Goal: Task Accomplishment & Management: Use online tool/utility

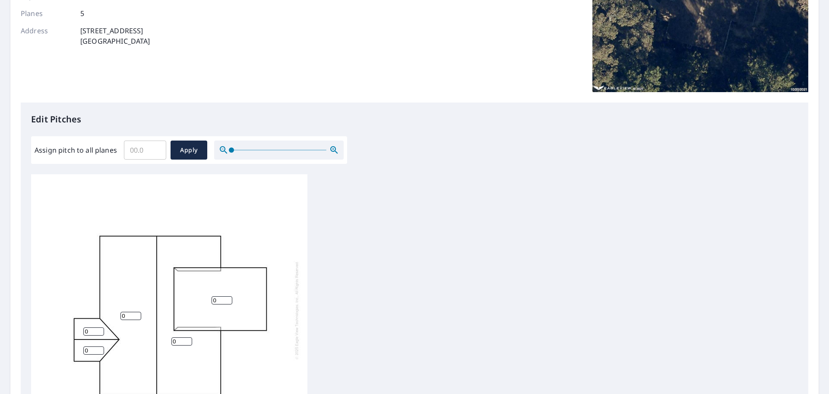
scroll to position [9, 0]
click at [90, 325] on input "0" at bounding box center [93, 329] width 21 height 8
type input "4"
click at [89, 344] on input "0" at bounding box center [93, 348] width 21 height 8
type input "0"
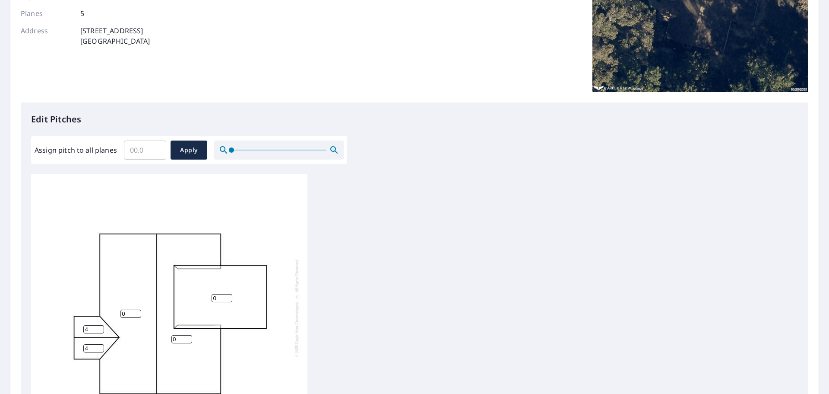
type input "4"
click at [127, 309] on input "0" at bounding box center [131, 313] width 21 height 8
type input "4"
click at [183, 335] on input "0" at bounding box center [182, 339] width 21 height 8
type input "4"
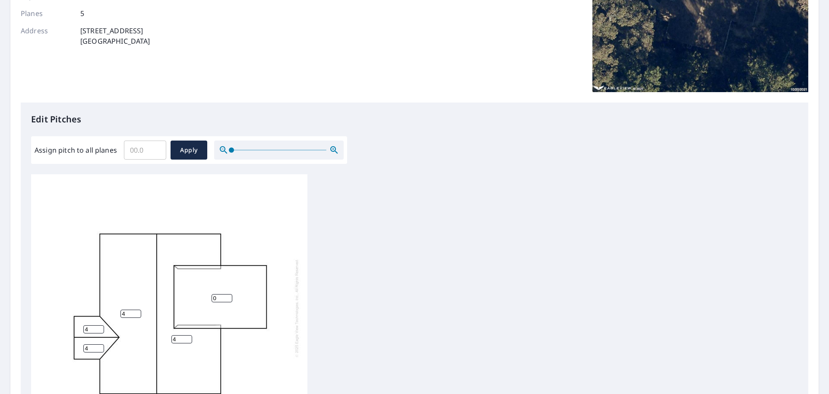
type input "4"
click at [216, 294] on input "0" at bounding box center [222, 298] width 21 height 8
type input "3"
click at [491, 287] on div "4 4 3 4 4" at bounding box center [414, 309] width 767 height 271
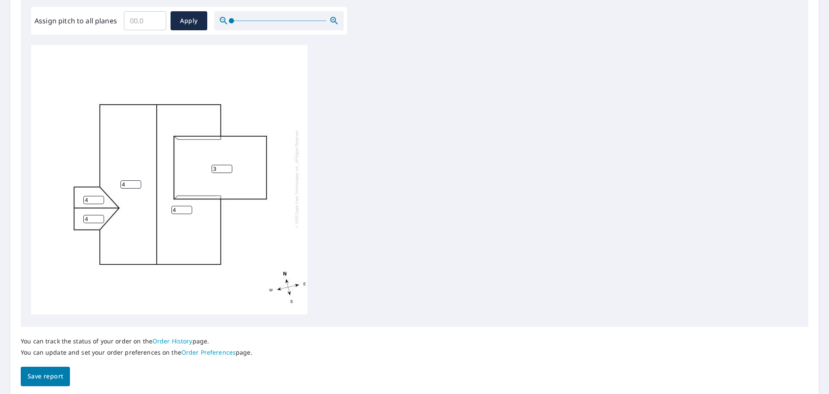
scroll to position [290, 0]
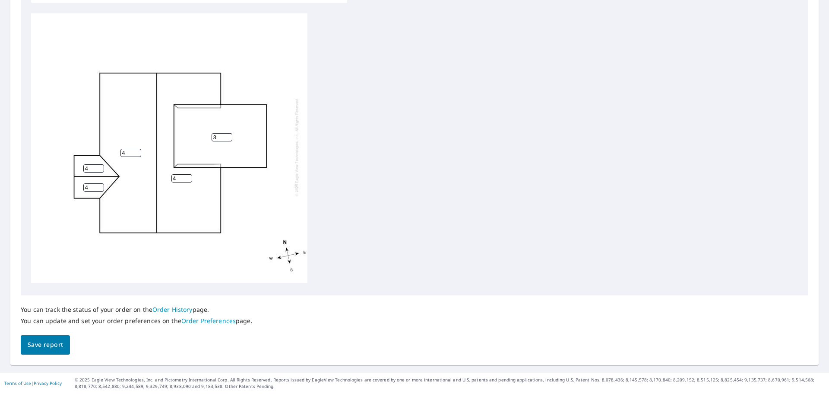
click at [47, 346] on span "Save report" at bounding box center [45, 344] width 35 height 11
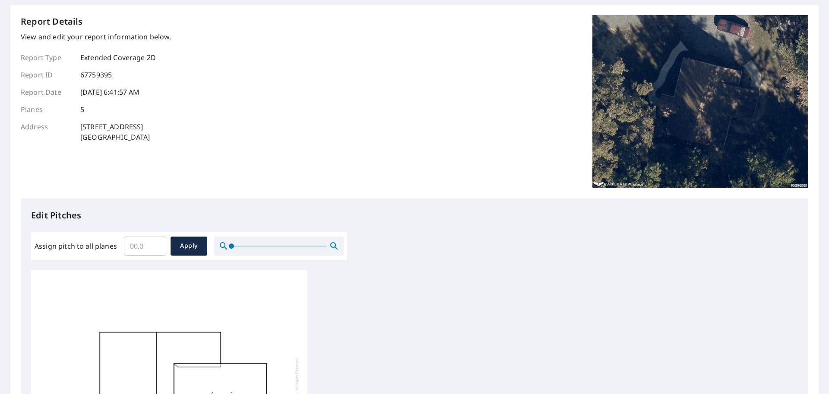
scroll to position [0, 0]
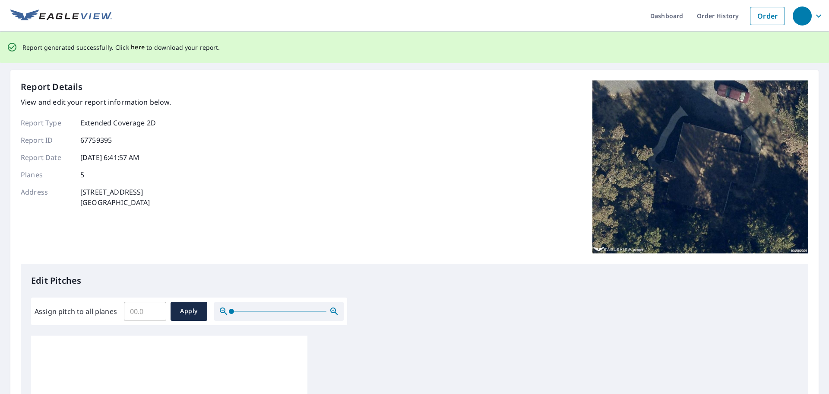
click at [134, 47] on span "here" at bounding box center [138, 47] width 14 height 11
click at [135, 46] on span "here" at bounding box center [138, 47] width 14 height 11
